Goal: Find specific page/section: Find specific page/section

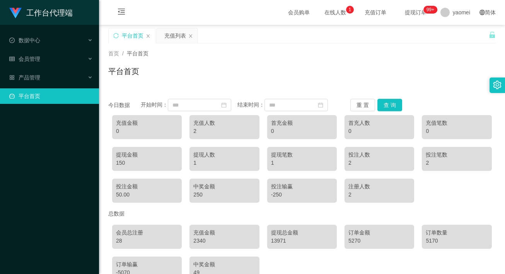
scroll to position [86, 0]
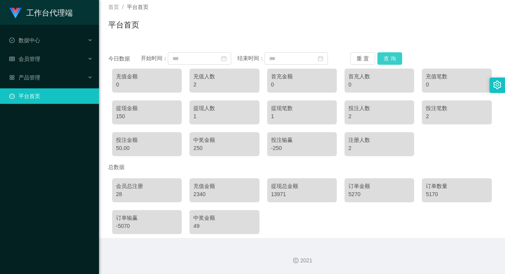
click at [387, 52] on button "查 询" at bounding box center [390, 58] width 25 height 12
